Goal: Task Accomplishment & Management: Use online tool/utility

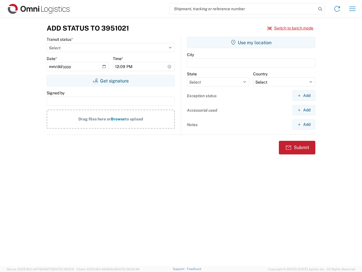
click at [243, 9] on input "search" at bounding box center [243, 8] width 147 height 11
click at [321, 9] on icon at bounding box center [321, 9] width 8 height 8
click at [337, 9] on icon at bounding box center [337, 8] width 9 height 9
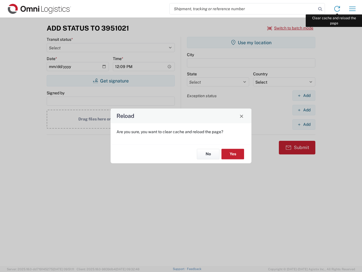
click at [353, 9] on div "Reload Are you sure, you want to clear cache and reload the page? No Yes" at bounding box center [181, 136] width 362 height 272
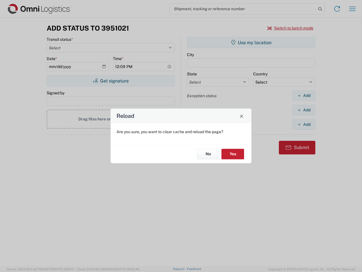
click at [291, 28] on div "Reload Are you sure, you want to clear cache and reload the page? No Yes" at bounding box center [181, 136] width 362 height 272
click at [111, 81] on div "Reload Are you sure, you want to clear cache and reload the page? No Yes" at bounding box center [181, 136] width 362 height 272
click at [251, 42] on div "Reload Are you sure, you want to clear cache and reload the page? No Yes" at bounding box center [181, 136] width 362 height 272
click at [304, 95] on div "Reload Are you sure, you want to clear cache and reload the page? No Yes" at bounding box center [181, 136] width 362 height 272
click at [304, 110] on div "Reload Are you sure, you want to clear cache and reload the page? No Yes" at bounding box center [181, 136] width 362 height 272
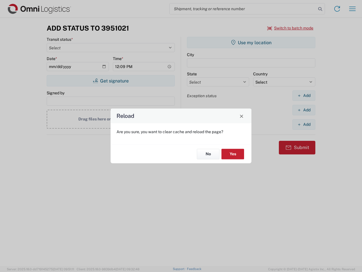
click at [304, 124] on div "Reload Are you sure, you want to clear cache and reload the page? No Yes" at bounding box center [181, 136] width 362 height 272
